Goal: Transaction & Acquisition: Purchase product/service

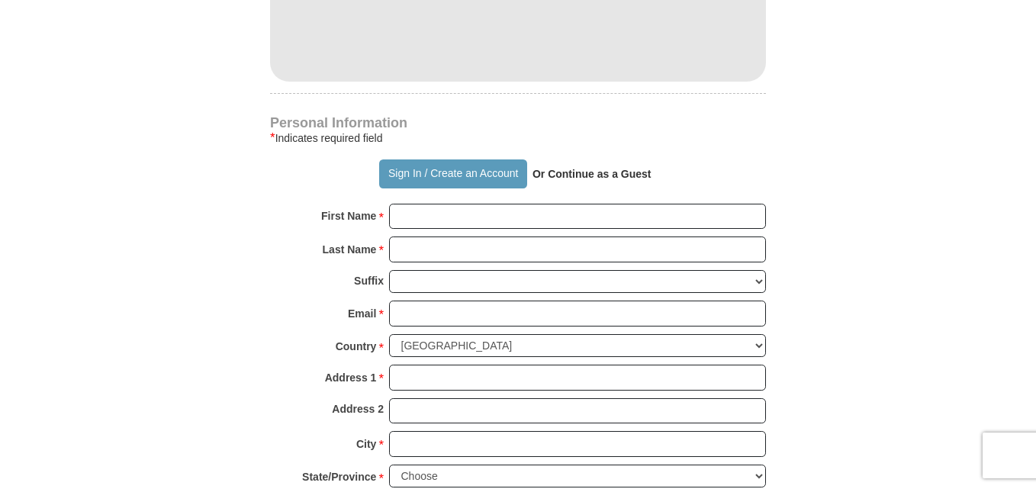
scroll to position [1003, 0]
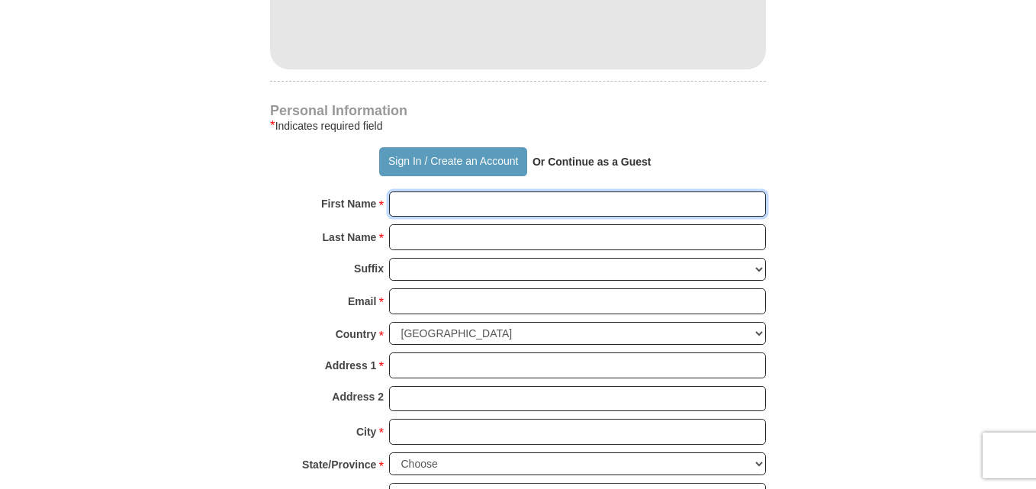
click at [391, 192] on input "First Name *" at bounding box center [577, 205] width 377 height 26
type input "[PERSON_NAME]"
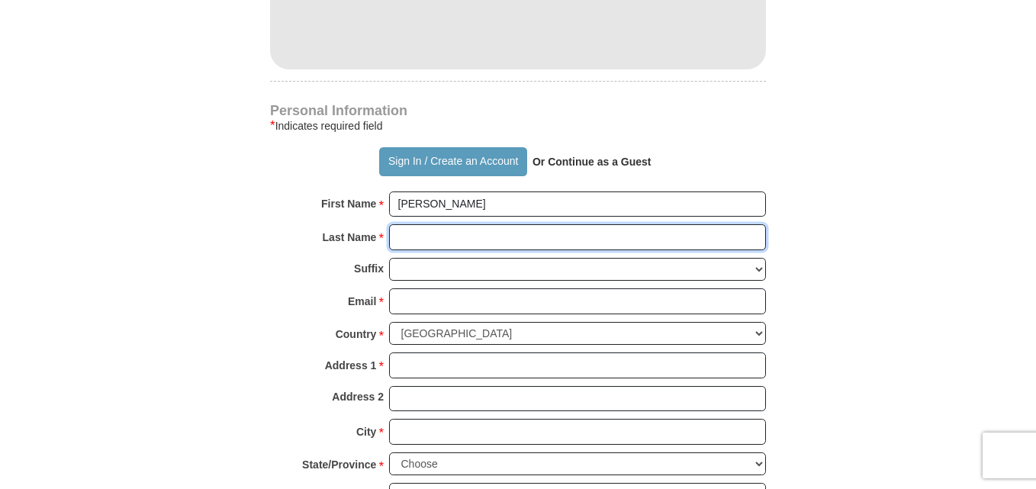
click at [398, 224] on input "Last Name *" at bounding box center [577, 237] width 377 height 26
type input "Bell"
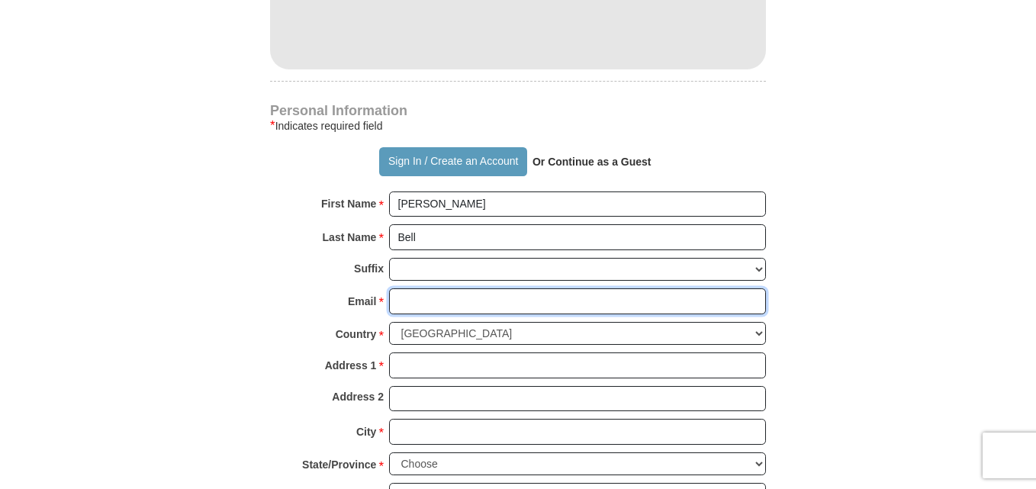
click at [398, 288] on input "Email *" at bounding box center [577, 301] width 377 height 26
type input "[EMAIL_ADDRESS][DOMAIN_NAME]"
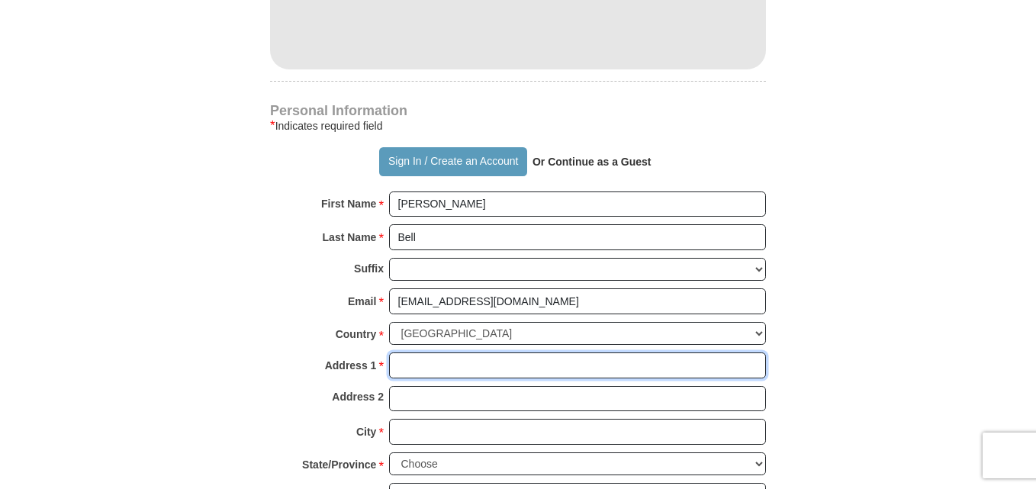
click at [392, 353] on input "Address 1 *" at bounding box center [577, 366] width 377 height 26
drag, startPoint x: 393, startPoint y: 337, endPoint x: 414, endPoint y: 326, distance: 23.9
click at [414, 353] on input "5209 MMawood" at bounding box center [577, 366] width 377 height 26
click at [431, 353] on input "5209 MMawood" at bounding box center [577, 366] width 377 height 26
click at [468, 353] on input "5209 Mawood" at bounding box center [577, 366] width 377 height 26
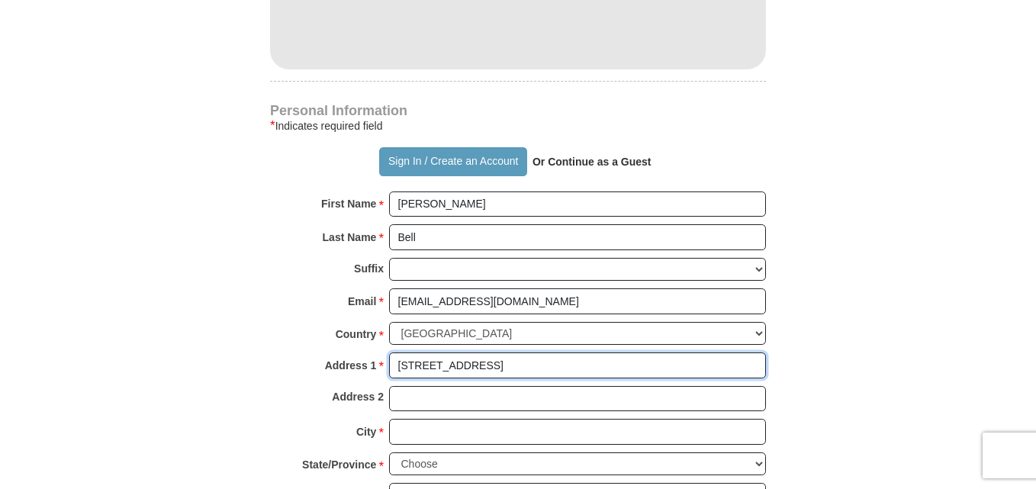
type input "[STREET_ADDRESS]"
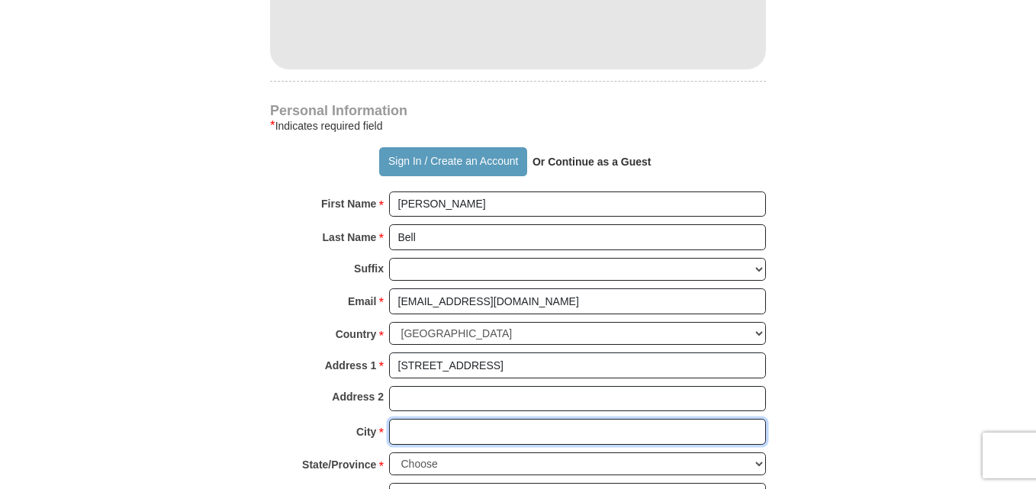
click at [392, 419] on input "City *" at bounding box center [577, 432] width 377 height 26
type input "[GEOGRAPHIC_DATA]"
click at [758, 452] on select "Choose [US_STATE] [US_STATE] [US_STATE] [US_STATE] [US_STATE] Armed Forces Amer…" at bounding box center [577, 464] width 377 height 24
select select "NC"
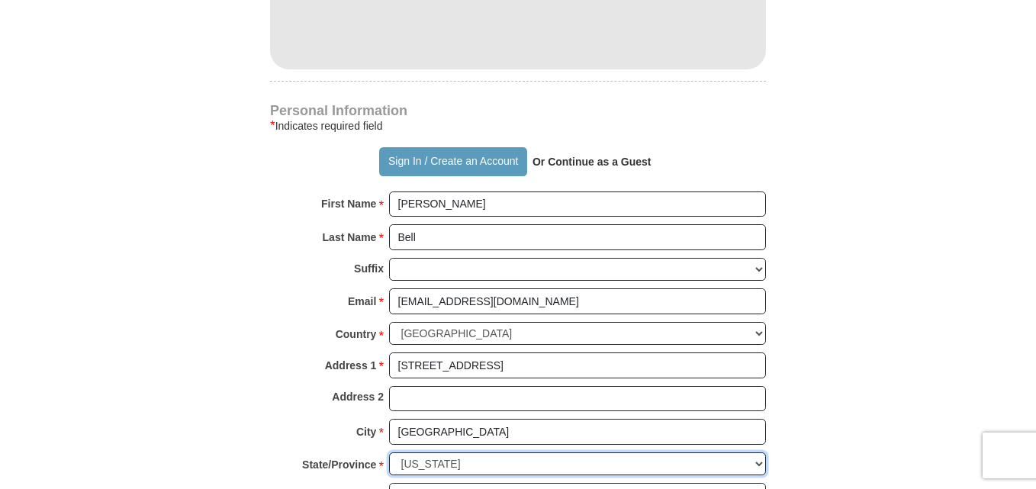
click at [389, 452] on select "Choose [US_STATE] [US_STATE] [US_STATE] [US_STATE] [US_STATE] Armed Forces Amer…" at bounding box center [577, 464] width 377 height 24
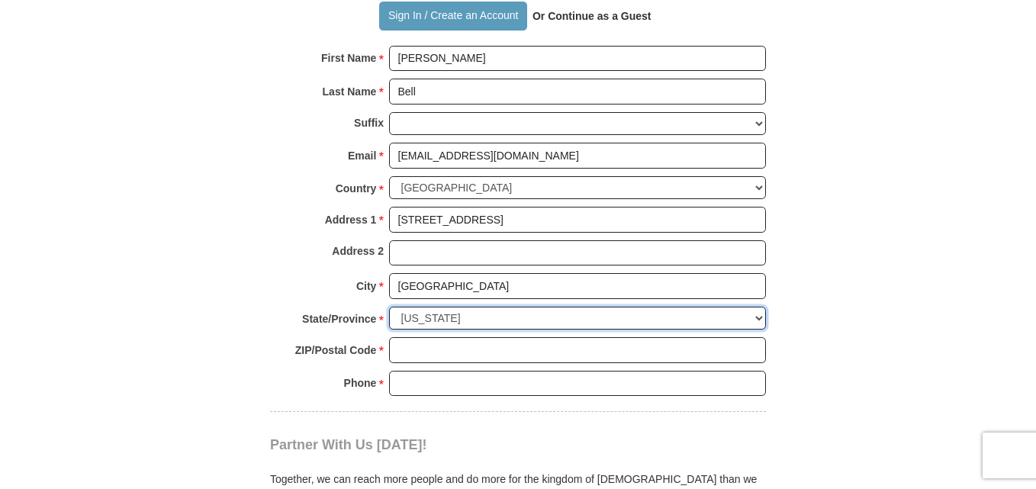
scroll to position [1152, 0]
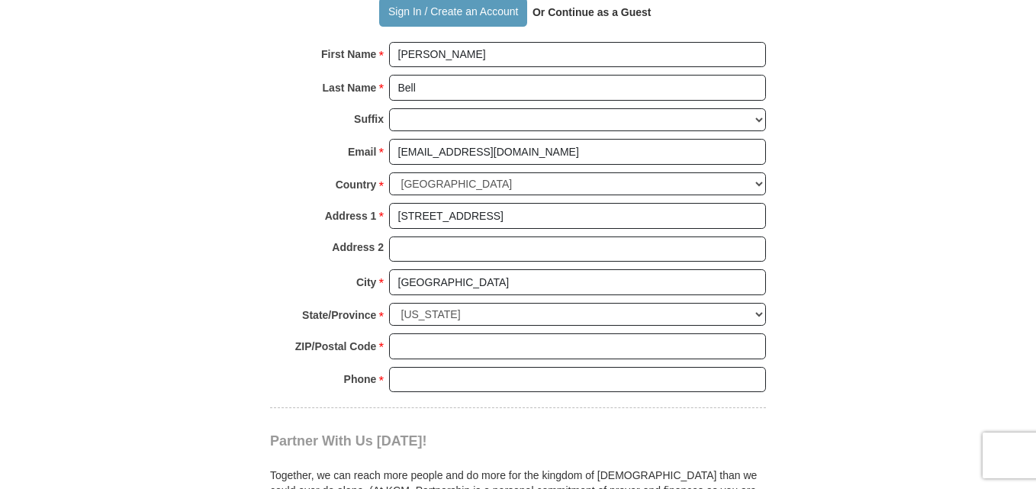
click at [758, 449] on div "Together, we can reach more people and do more for the kingdom of [DEMOGRAPHIC_…" at bounding box center [518, 494] width 496 height 90
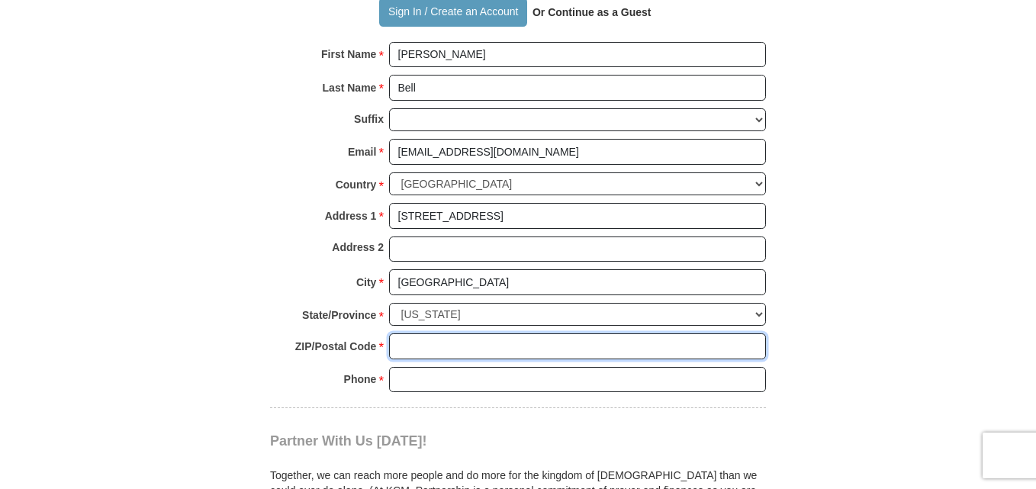
click at [398, 333] on input "ZIP/Postal Code *" at bounding box center [577, 346] width 377 height 26
click at [435, 333] on input "2833333314" at bounding box center [577, 346] width 377 height 26
click at [414, 333] on input "283314" at bounding box center [577, 346] width 377 height 26
click at [429, 333] on input "28314" at bounding box center [577, 346] width 377 height 26
type input "28314"
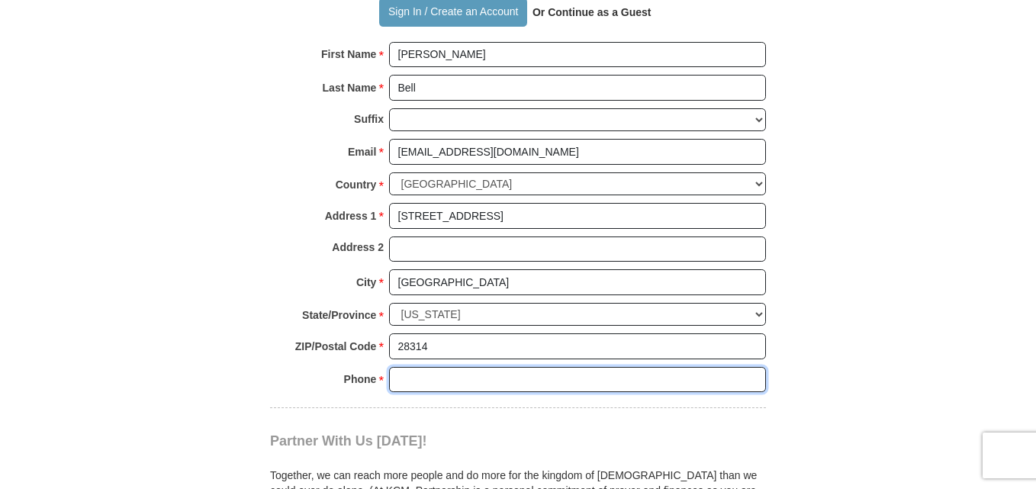
click at [397, 367] on input "Phone * *" at bounding box center [577, 380] width 377 height 26
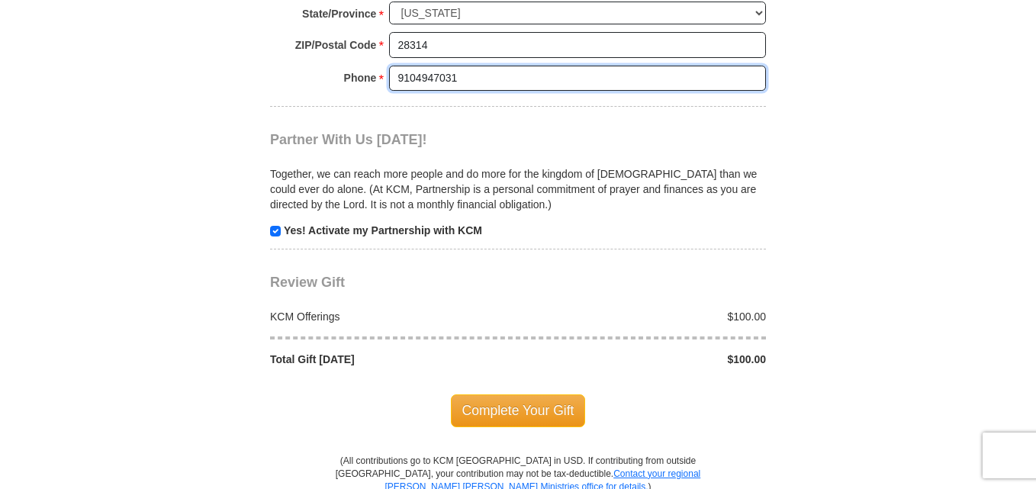
scroll to position [1454, 0]
type input "9104947031"
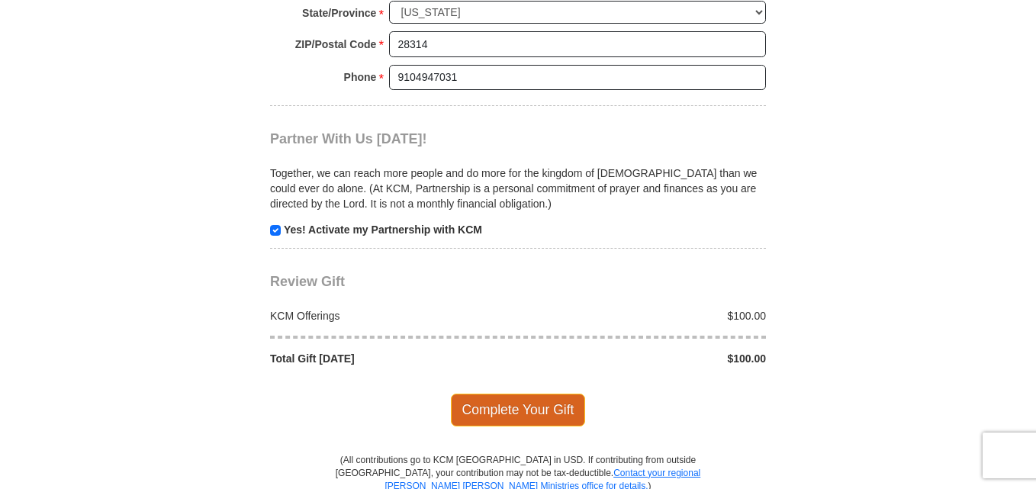
click at [562, 394] on span "Complete Your Gift" at bounding box center [518, 410] width 135 height 32
